Goal: Information Seeking & Learning: Learn about a topic

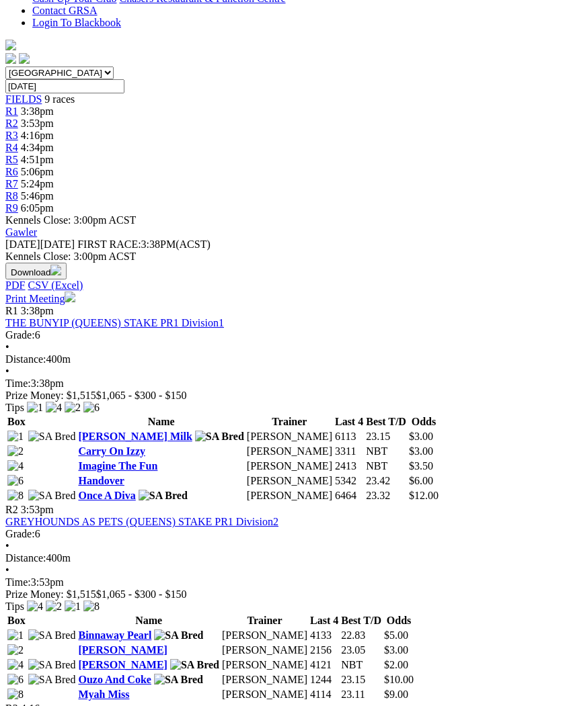
scroll to position [394, 2]
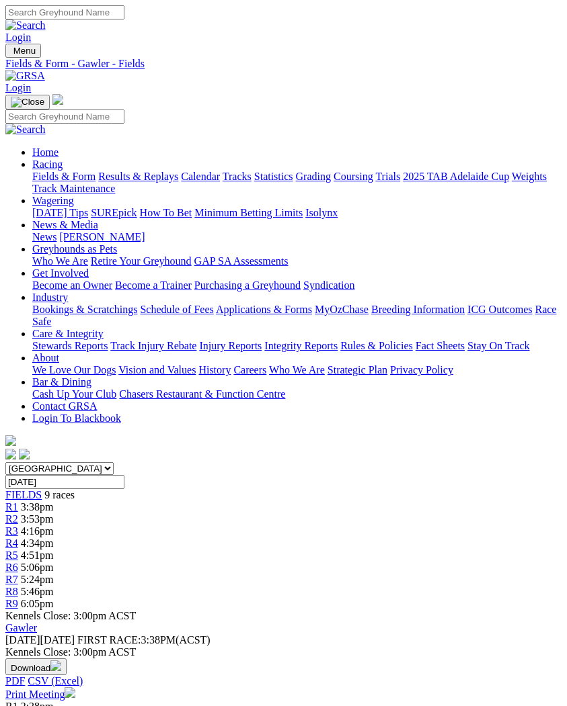
scroll to position [0, 11]
click at [18, 574] on span "R7" at bounding box center [11, 579] width 13 height 11
click at [54, 538] on span "4:34pm" at bounding box center [37, 543] width 33 height 11
